Goal: Task Accomplishment & Management: Manage account settings

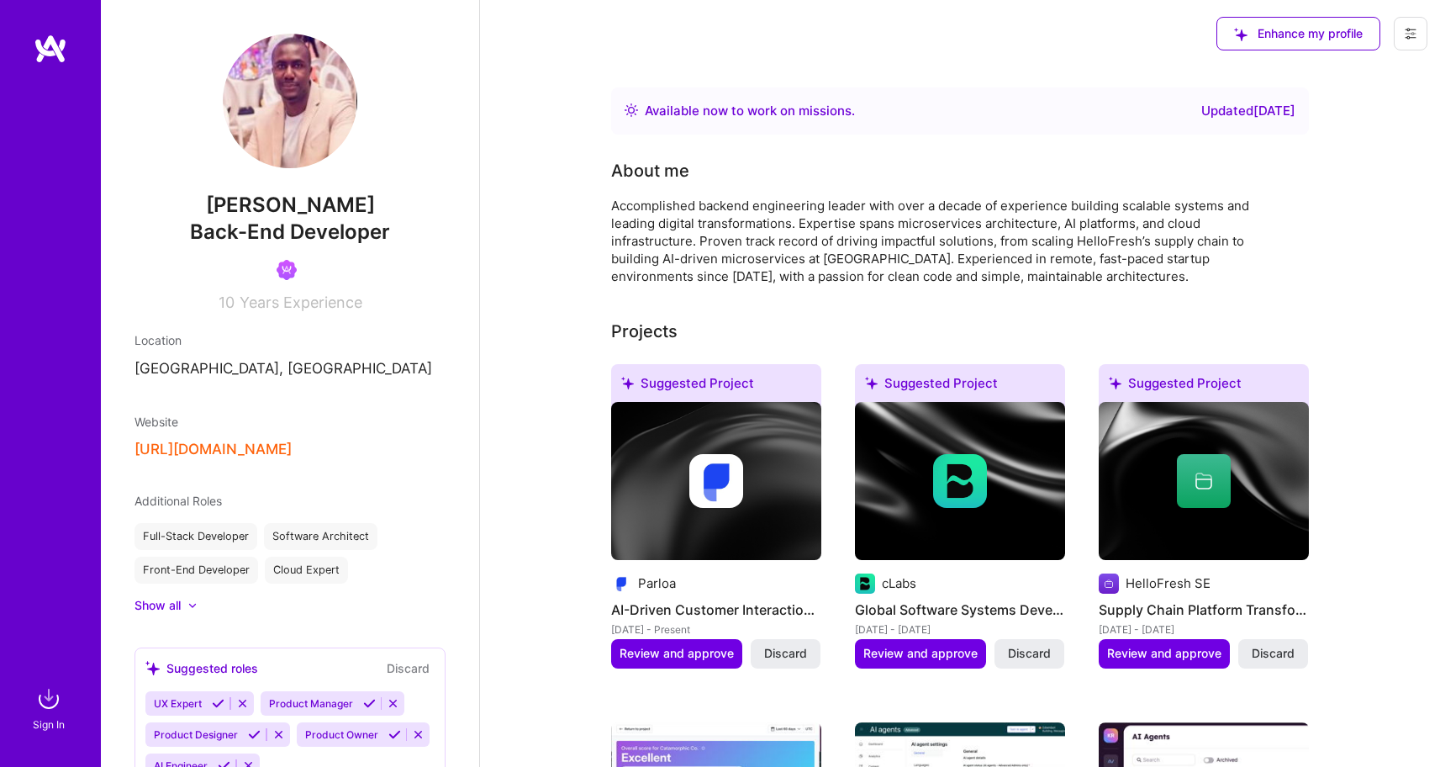
scroll to position [206, 0]
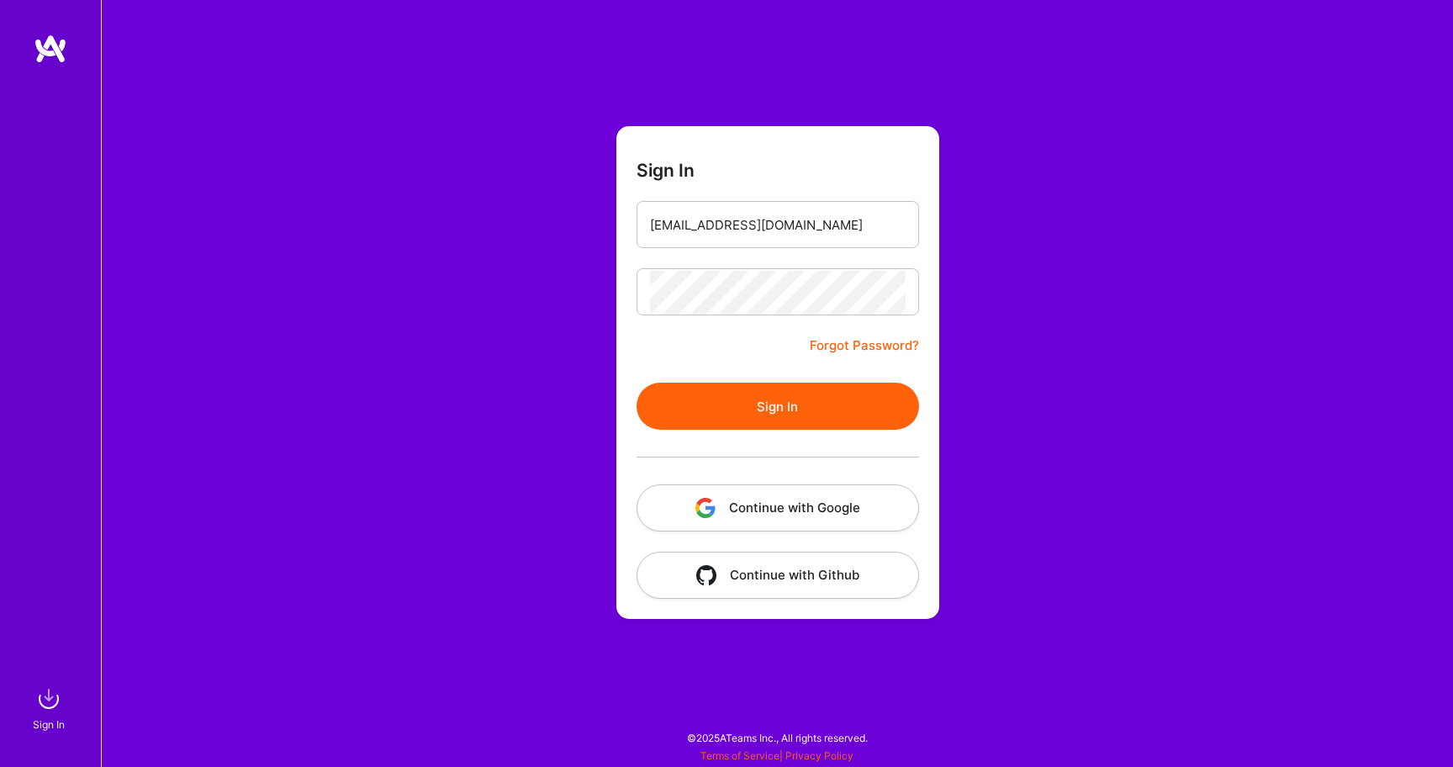
click at [723, 397] on button "Sign In" at bounding box center [777, 405] width 282 height 47
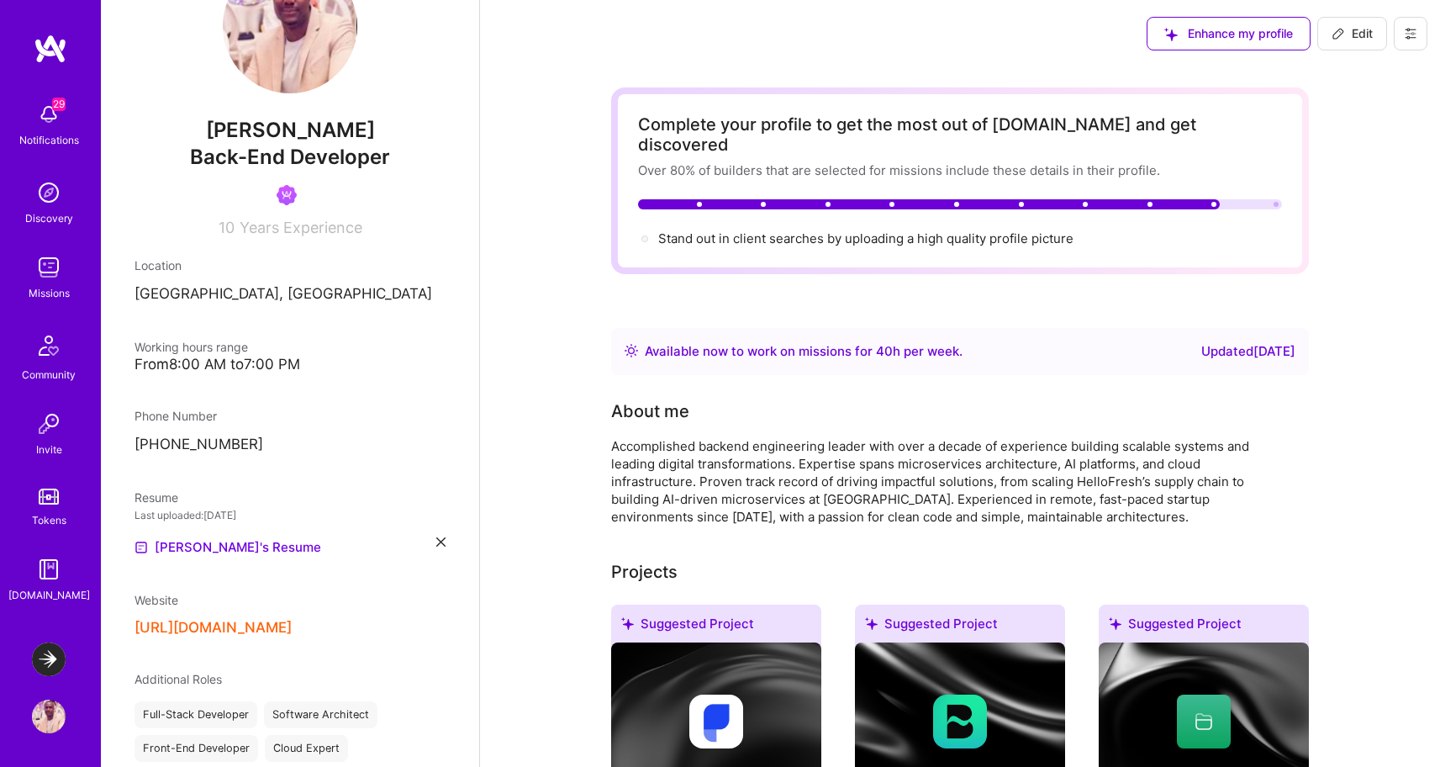
scroll to position [14, 0]
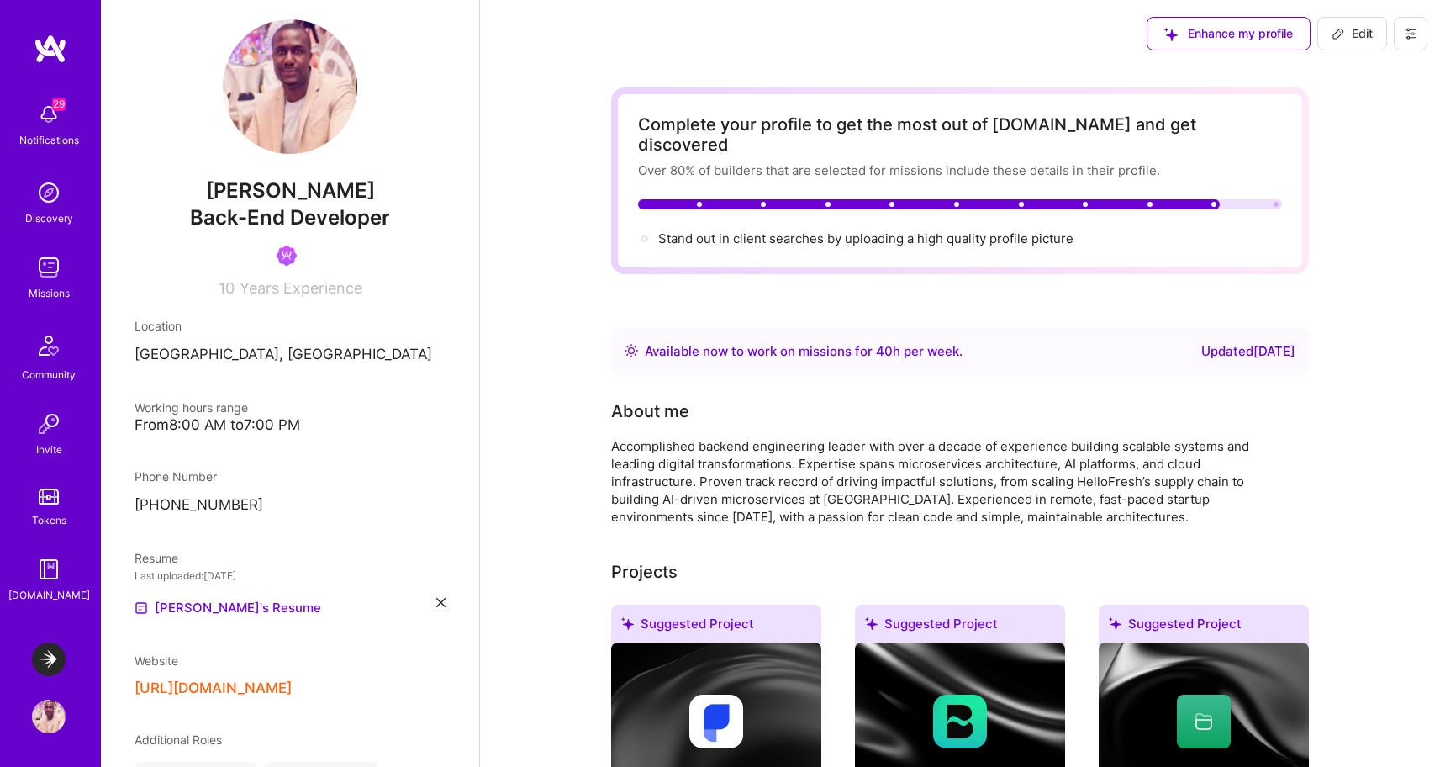
click at [1343, 39] on icon at bounding box center [1338, 33] width 13 height 13
select select "DE"
select select "Right Now"
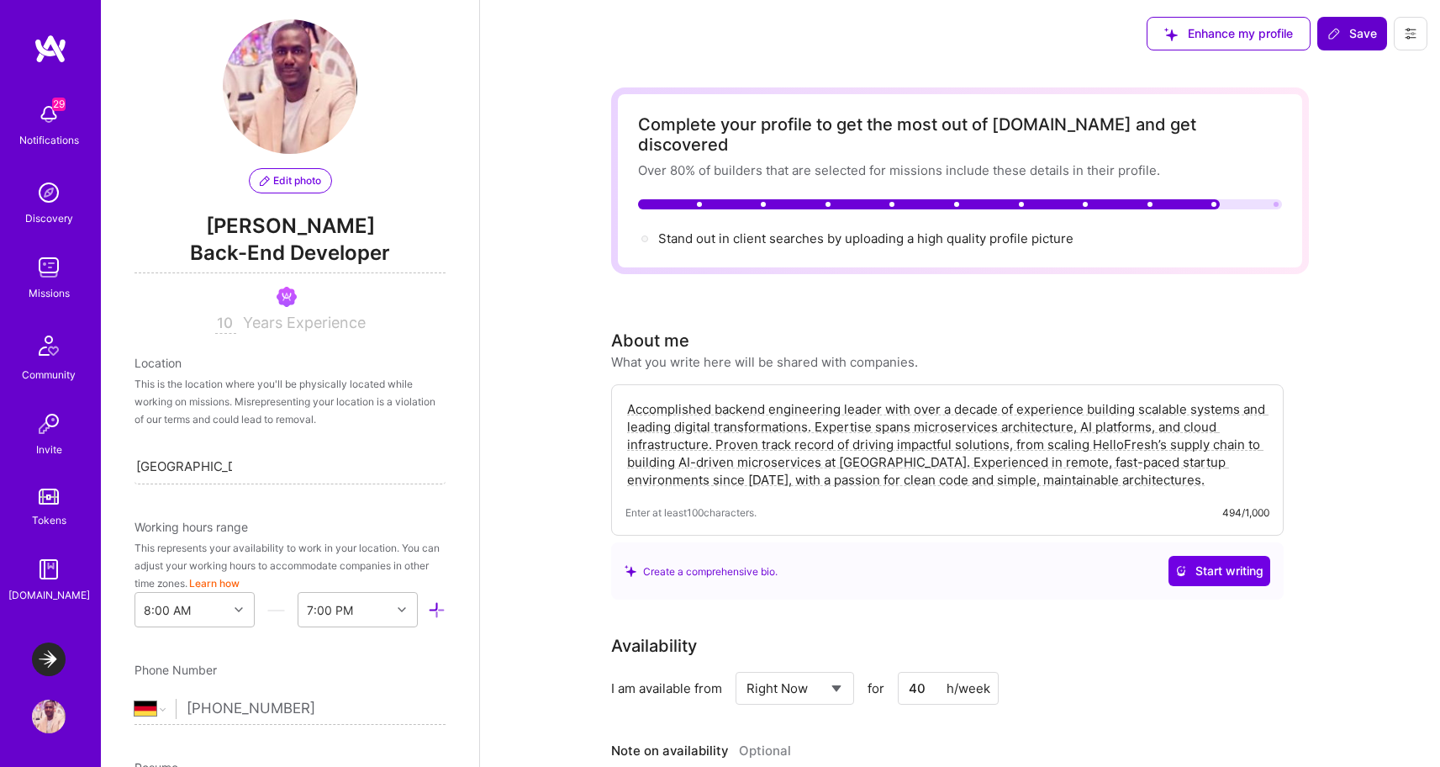
scroll to position [651, 0]
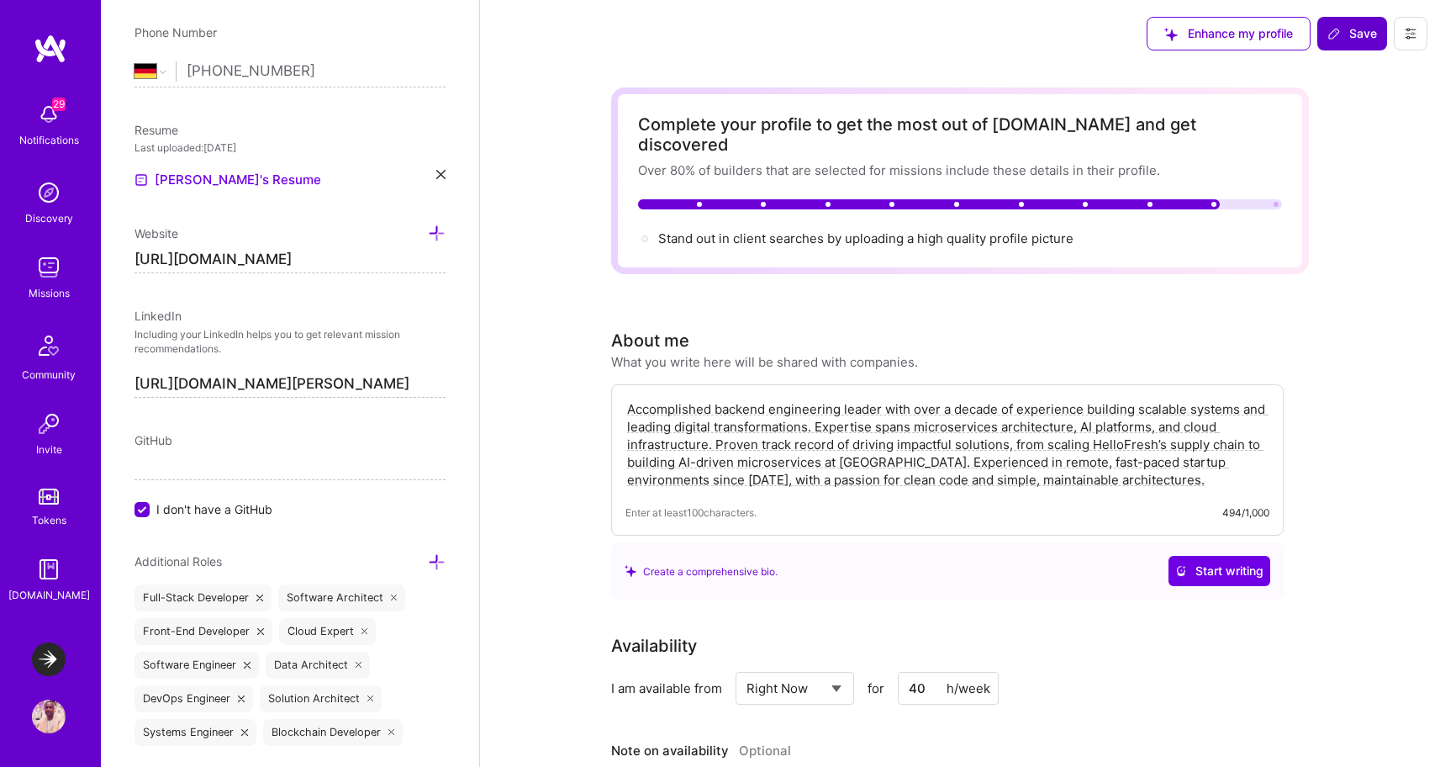
click at [348, 389] on input "[URL][DOMAIN_NAME][PERSON_NAME]" at bounding box center [289, 384] width 311 height 27
click at [282, 254] on input "[URL][DOMAIN_NAME]" at bounding box center [289, 259] width 311 height 27
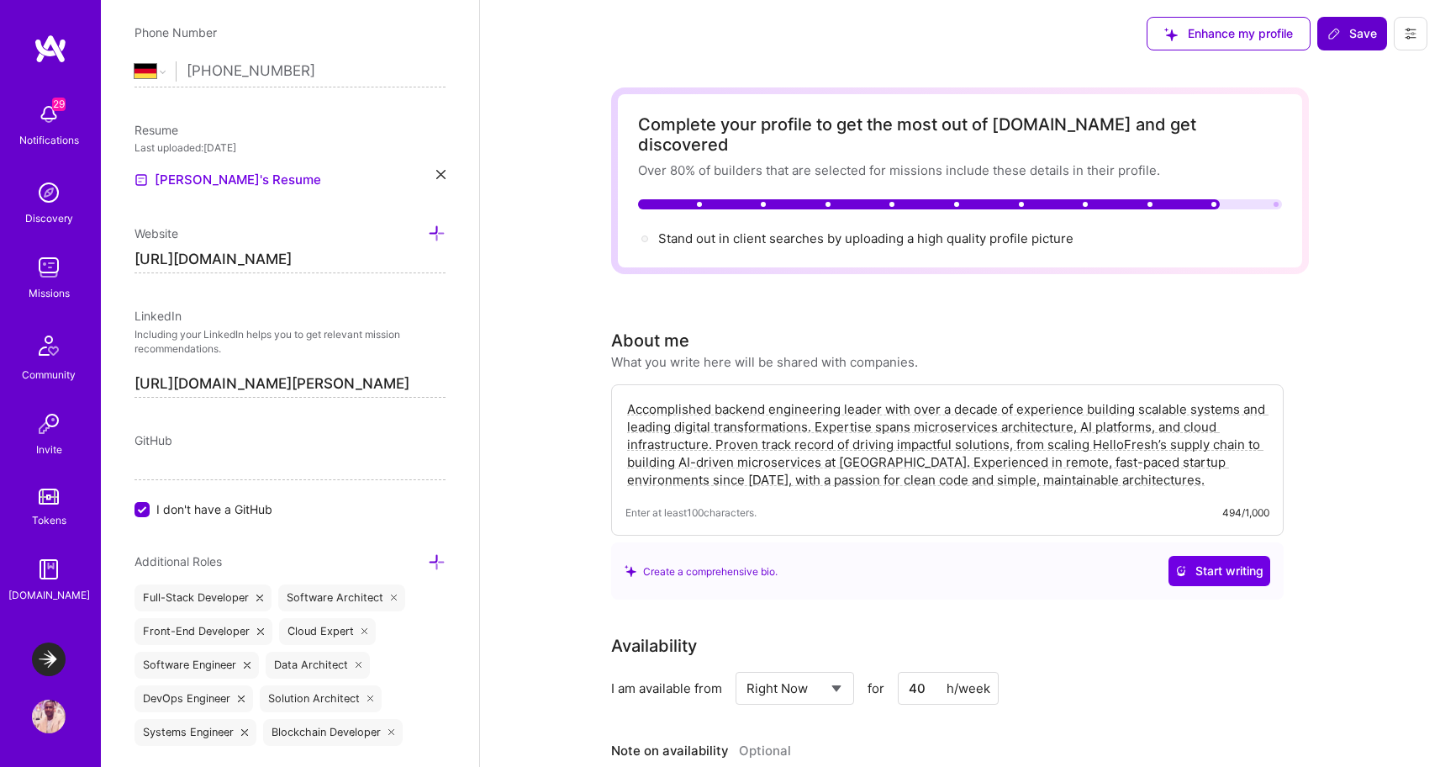
click at [282, 254] on input "[URL][DOMAIN_NAME]" at bounding box center [289, 259] width 311 height 27
click at [233, 381] on input "[URL][DOMAIN_NAME][PERSON_NAME]" at bounding box center [289, 384] width 311 height 27
click at [38, 277] on img at bounding box center [49, 268] width 34 height 34
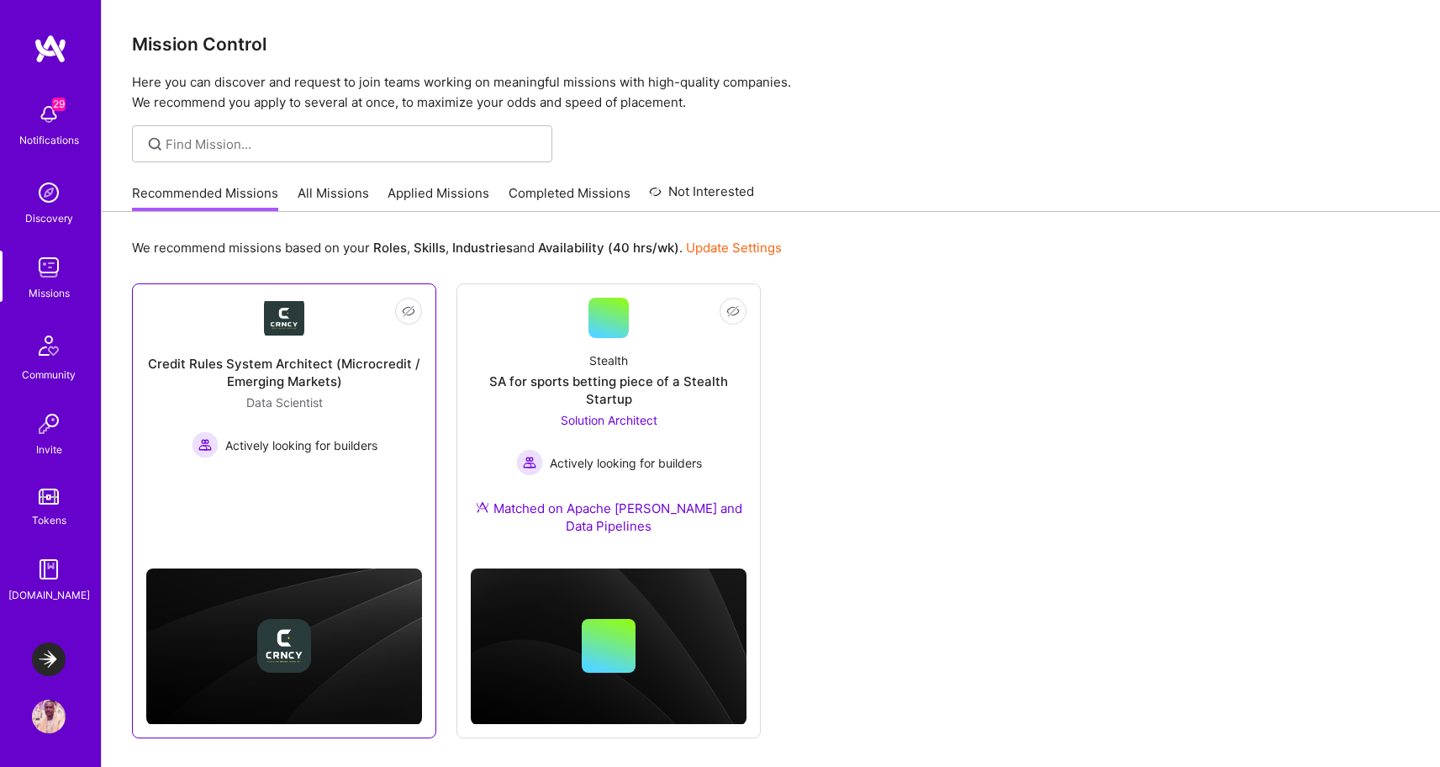
scroll to position [59, 0]
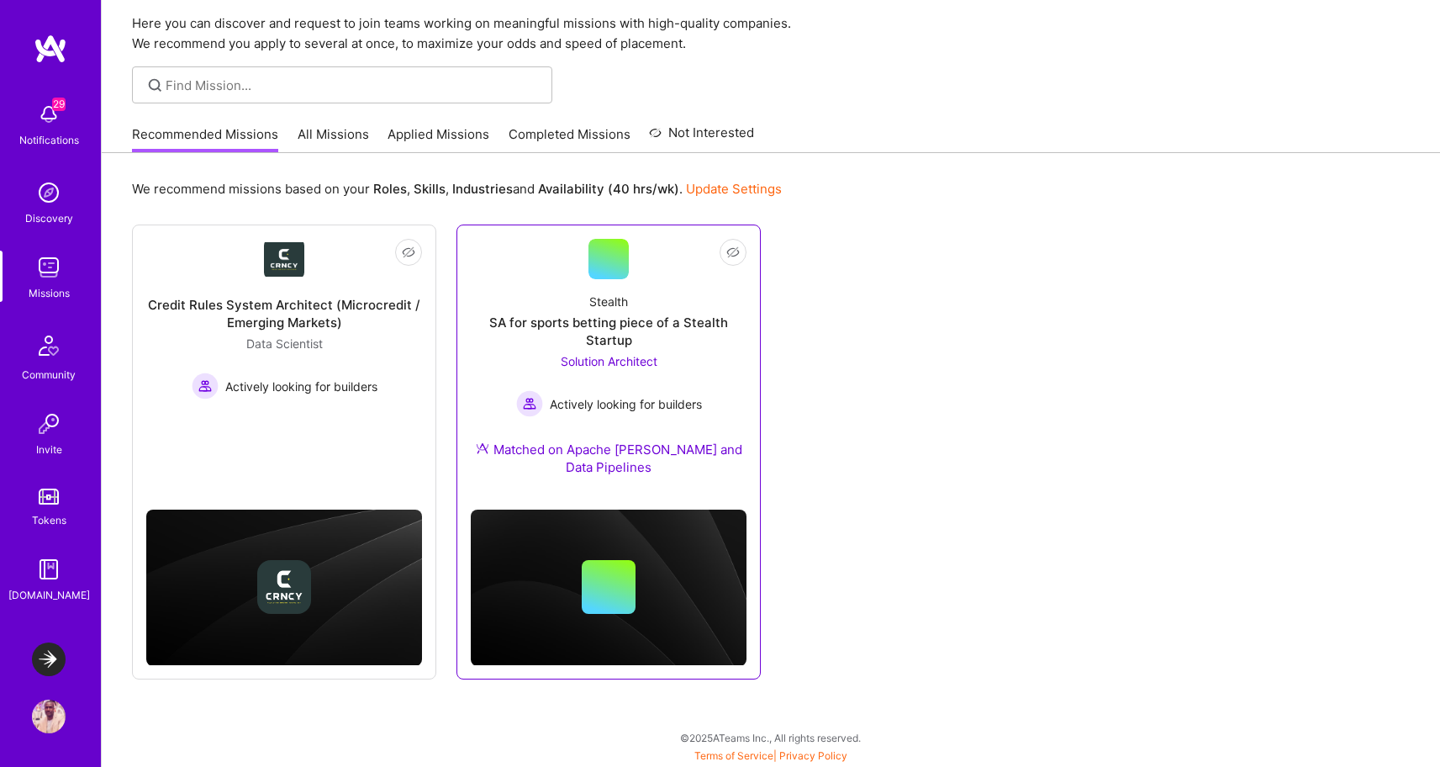
click at [527, 351] on div "Stealth SA for sports betting piece of a Stealth Startup Solution Architect Act…" at bounding box center [609, 387] width 276 height 217
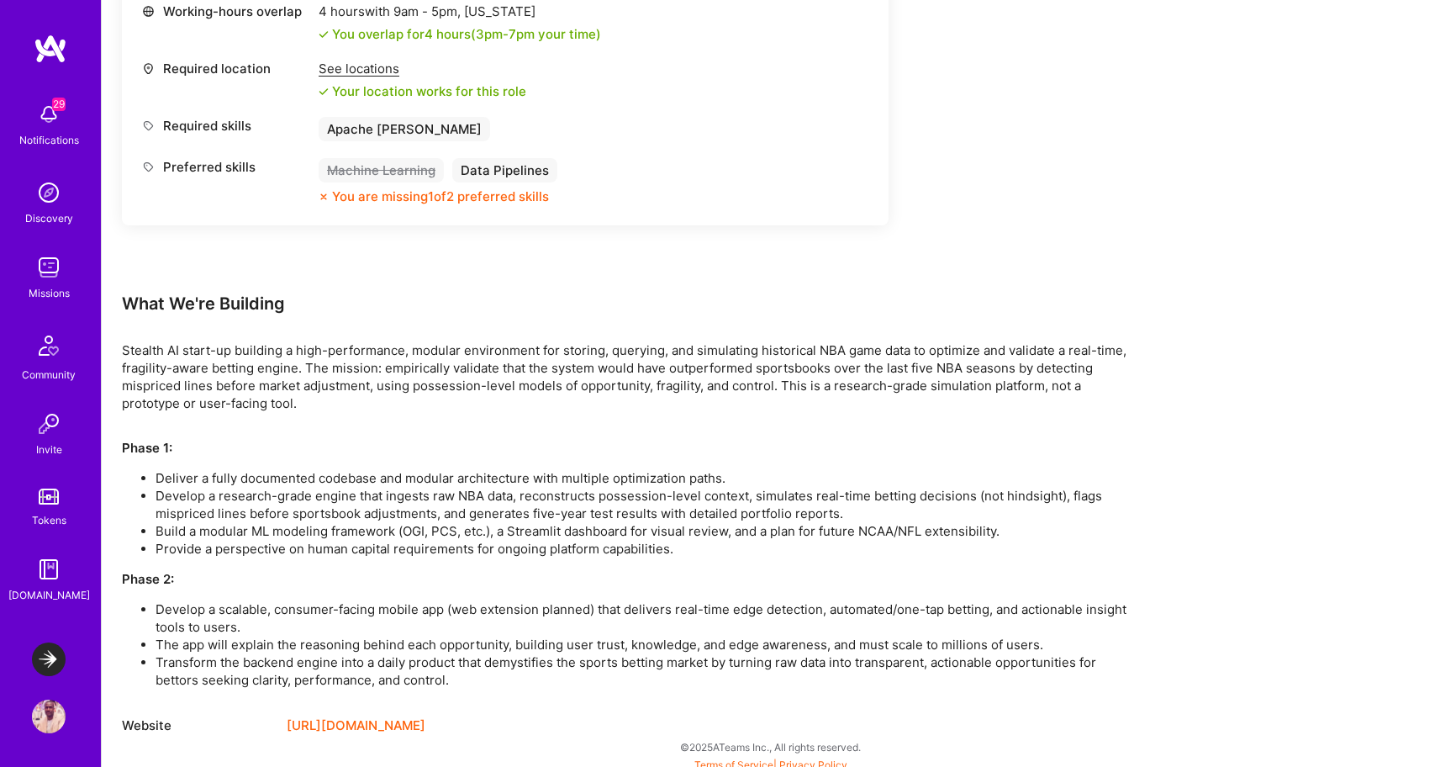
scroll to position [862, 0]
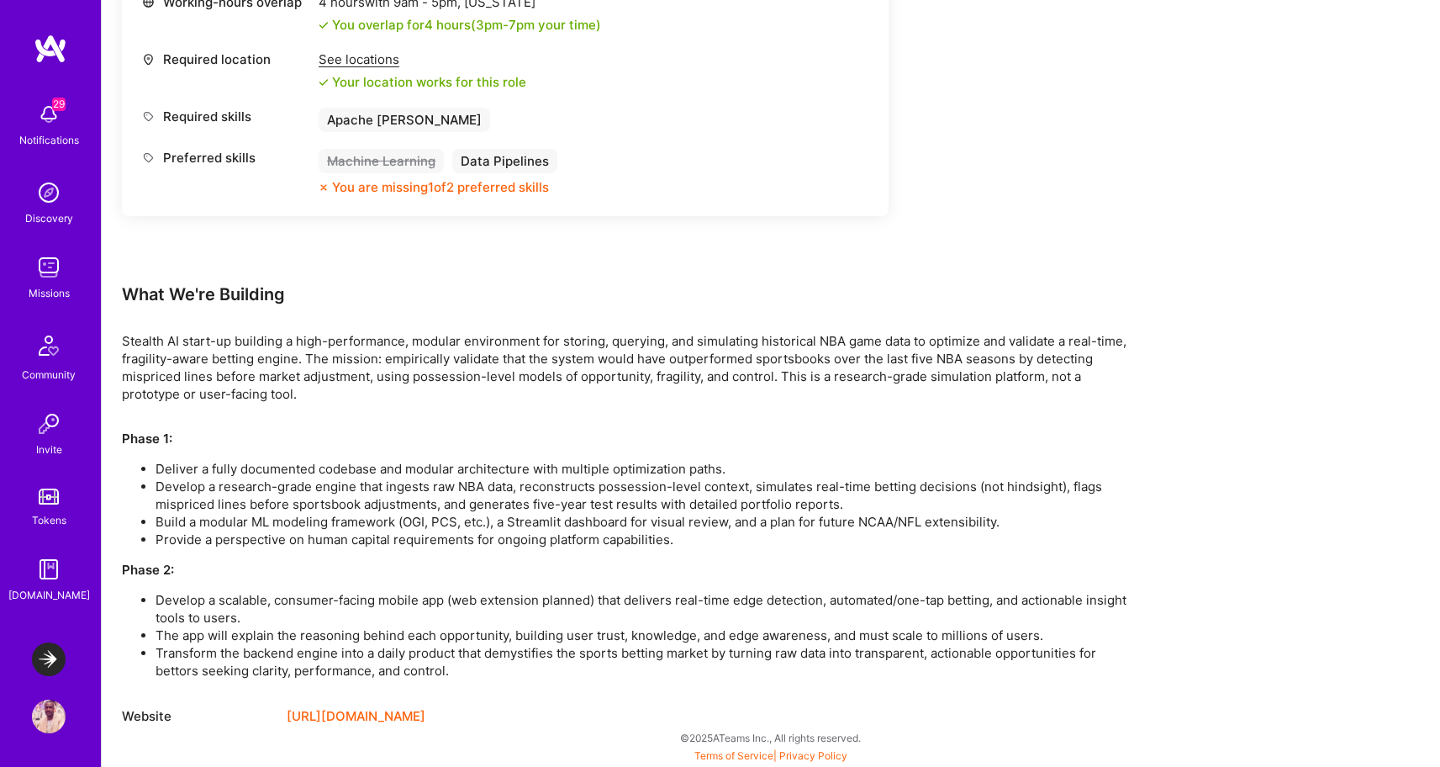
click at [48, 657] on img at bounding box center [49, 659] width 34 height 34
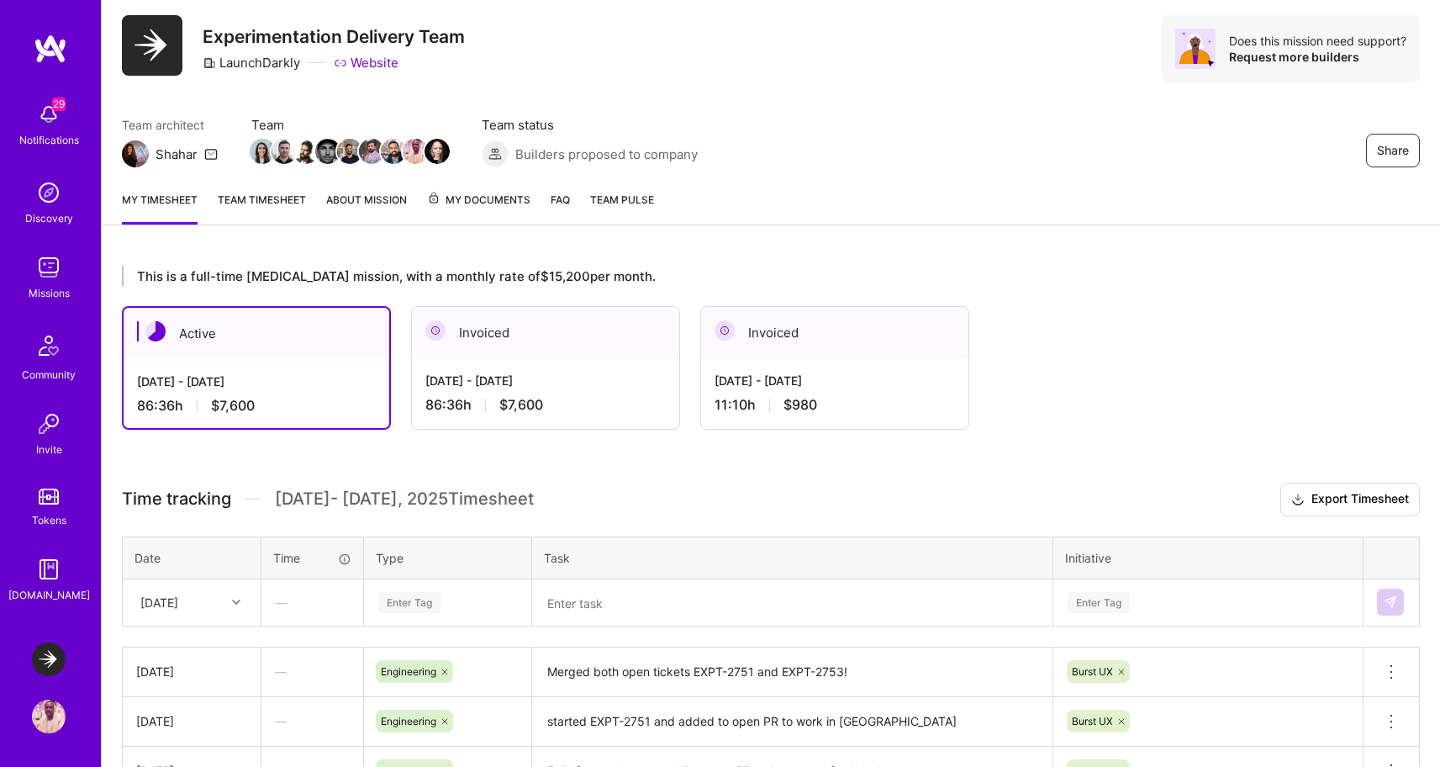
scroll to position [29, 0]
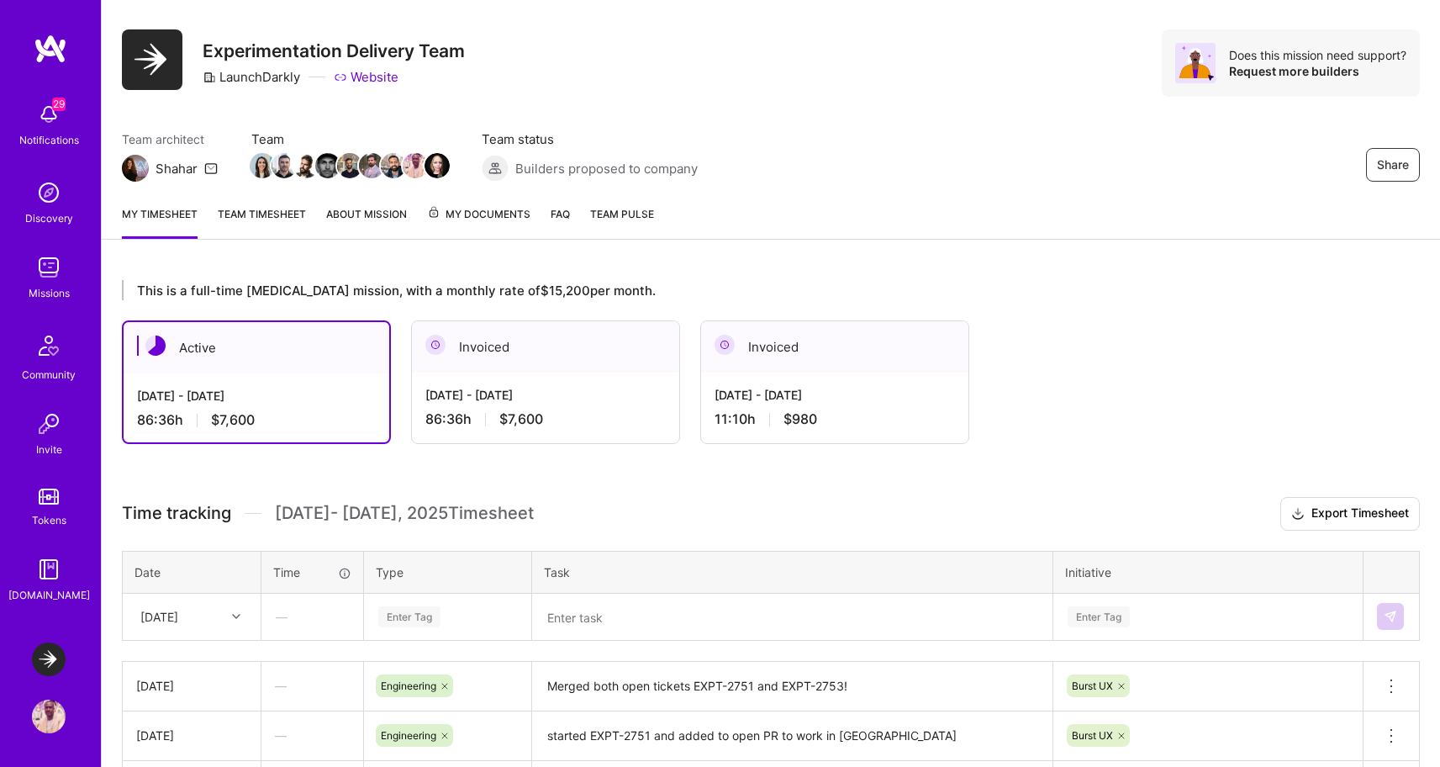
click at [599, 215] on span "Team Pulse" at bounding box center [622, 214] width 64 height 13
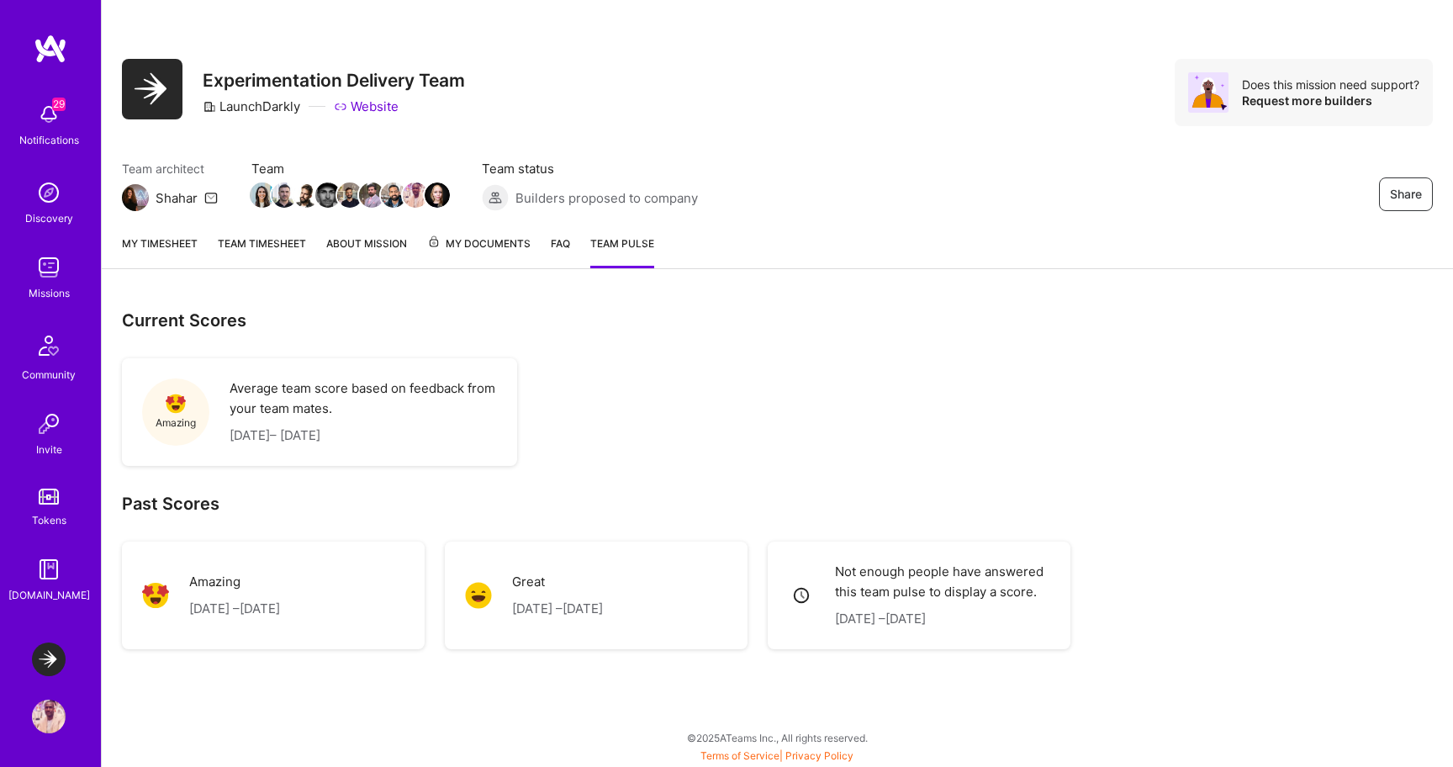
click at [511, 246] on span "My Documents" at bounding box center [478, 244] width 103 height 18
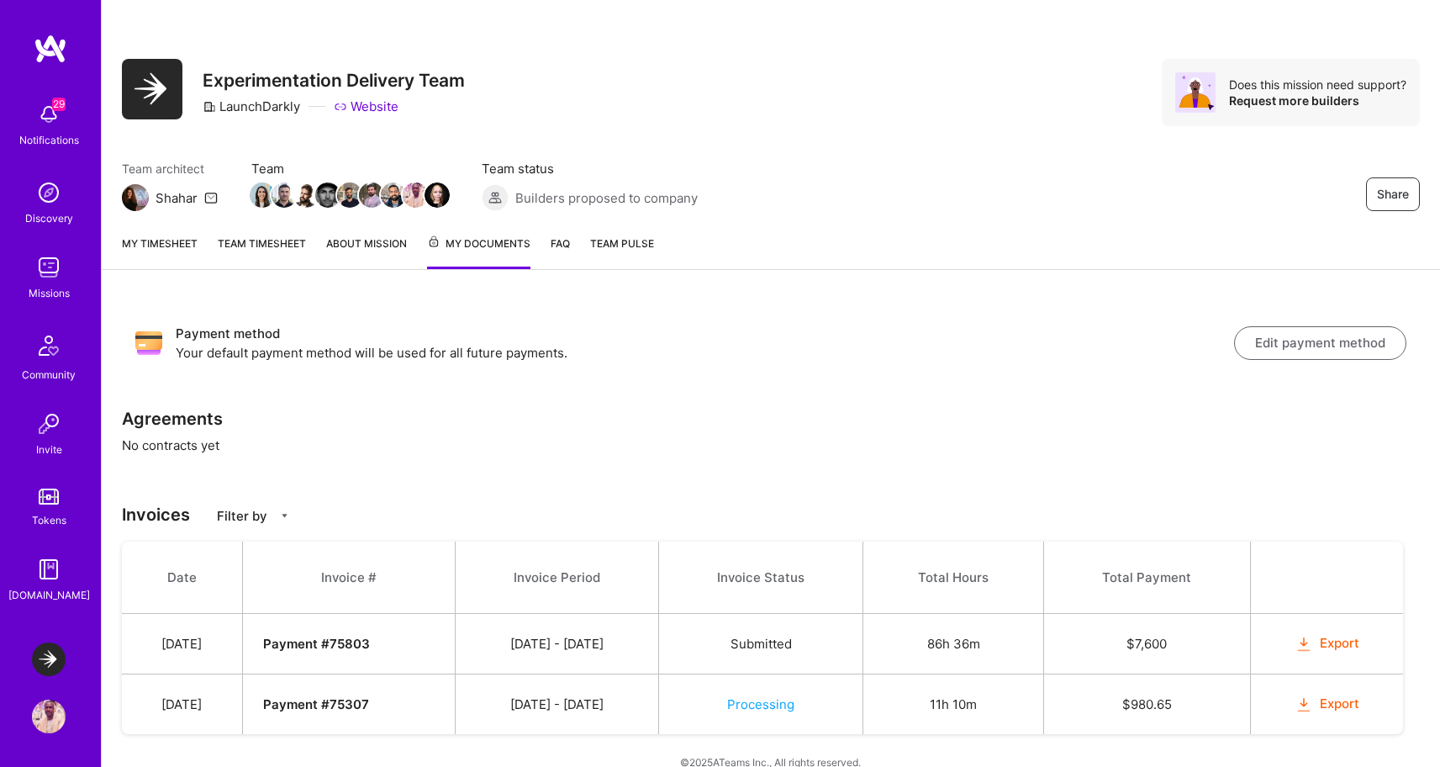
scroll to position [25, 0]
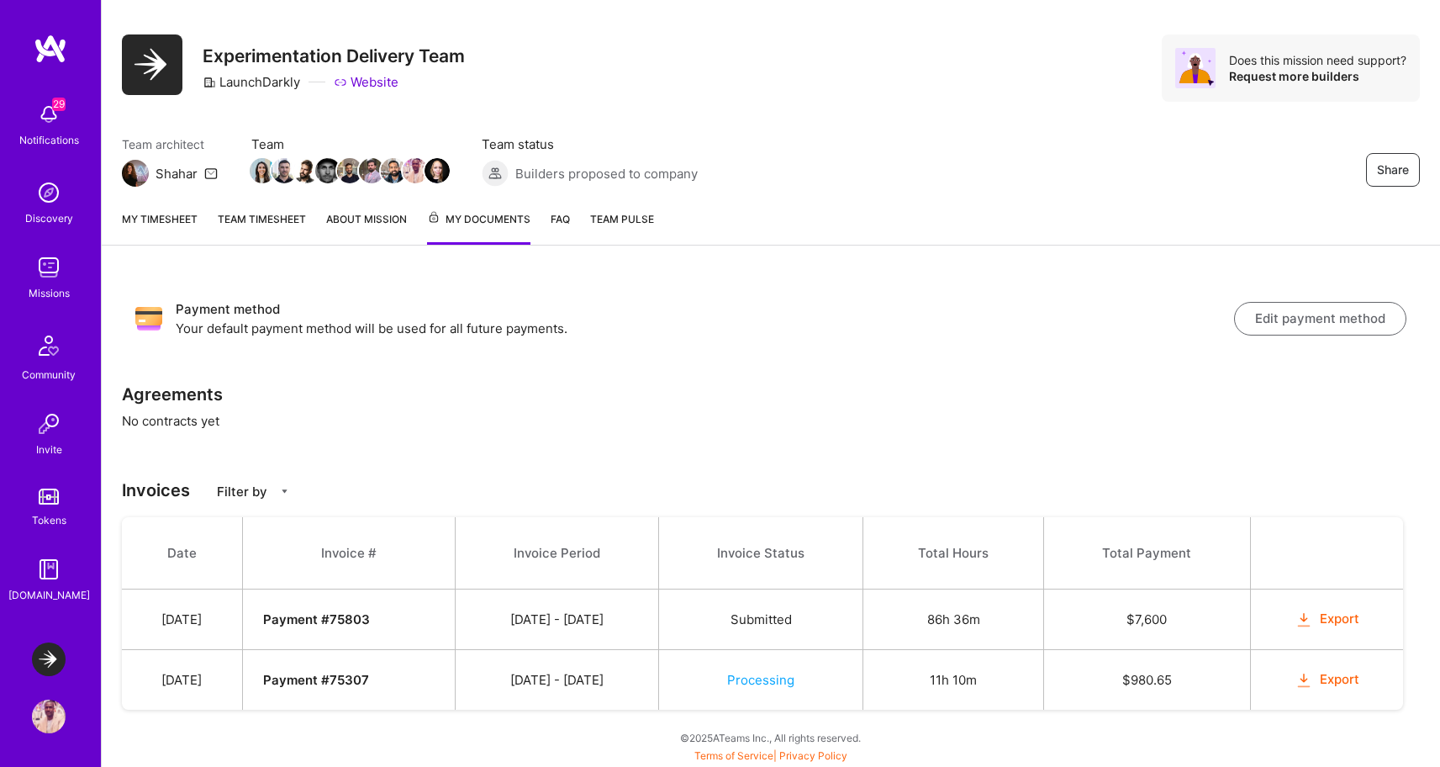
click at [1339, 622] on button "Export" at bounding box center [1328, 618] width 66 height 19
click at [791, 679] on span "Processing" at bounding box center [760, 680] width 67 height 16
click at [555, 217] on link "FAQ" at bounding box center [560, 227] width 19 height 34
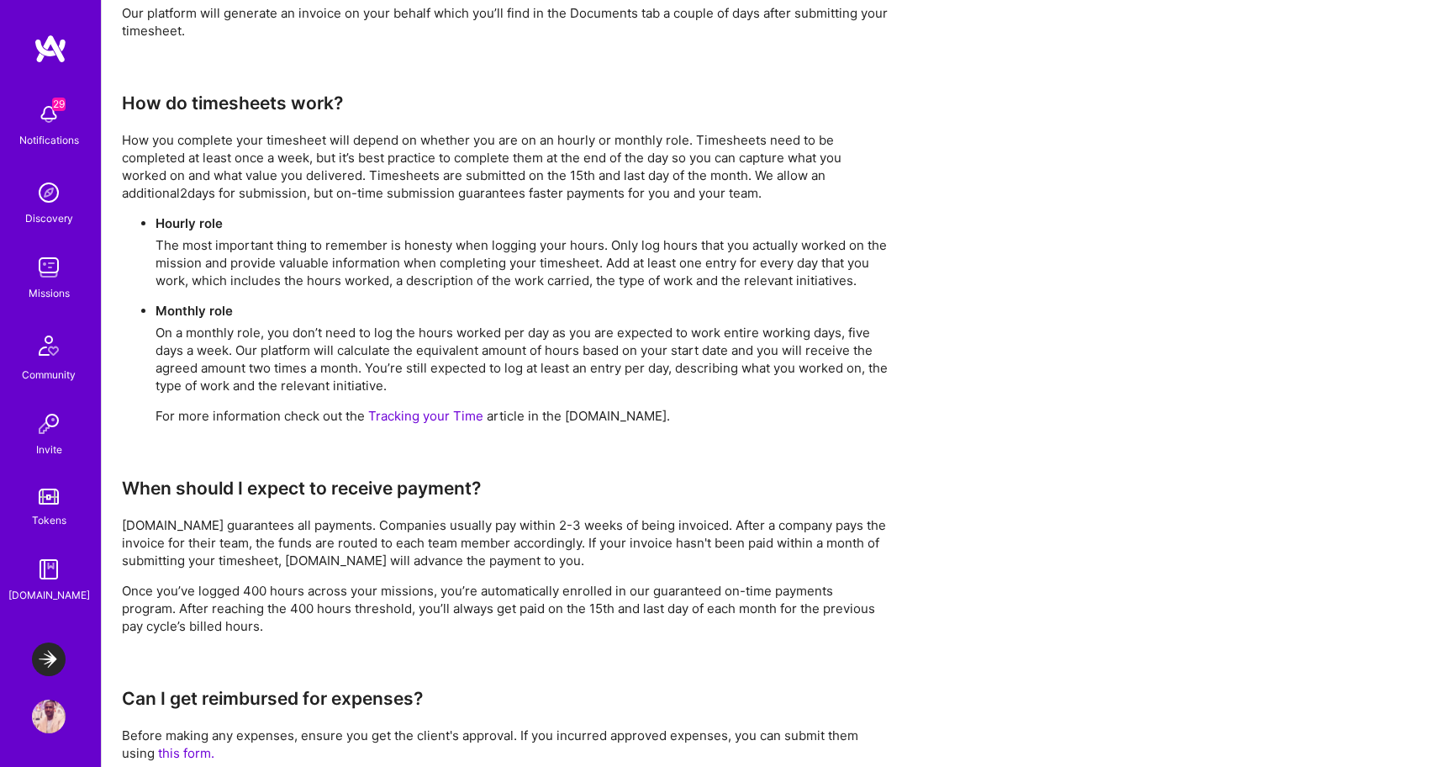
scroll to position [1246, 0]
